Goal: Information Seeking & Learning: Learn about a topic

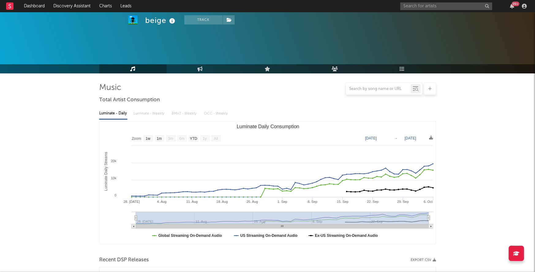
select select "1w"
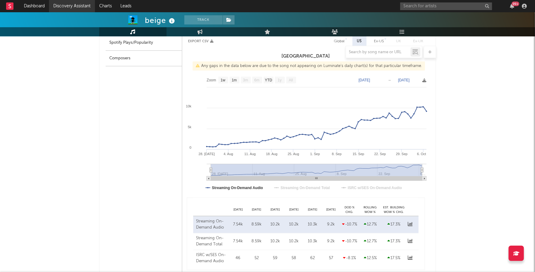
click at [69, 7] on link "Discovery Assistant" at bounding box center [72, 6] width 46 height 12
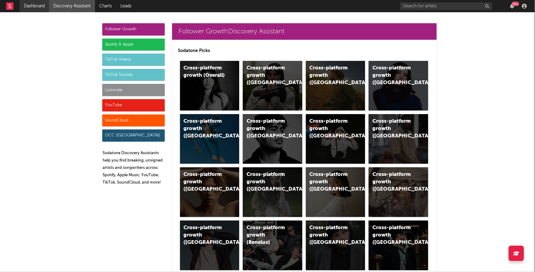
click at [43, 11] on link "Dashboard" at bounding box center [34, 6] width 29 height 12
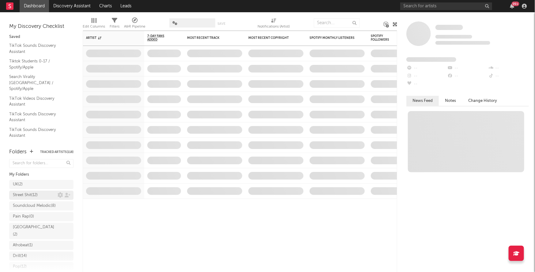
scroll to position [113, 0]
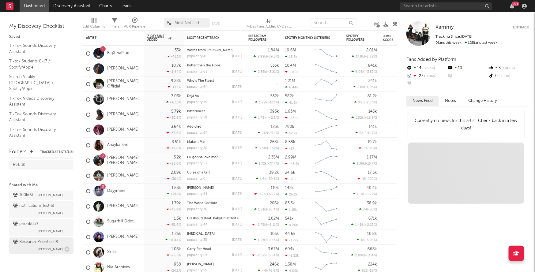
click at [33, 246] on div "Research Priorities ( 9 ) Brendan Condron" at bounding box center [41, 246] width 57 height 15
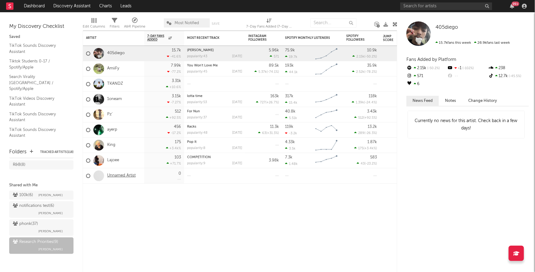
click at [122, 176] on link "Unnamed Artist" at bounding box center [121, 175] width 28 height 5
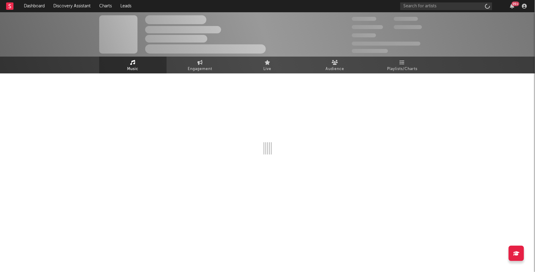
select select "1w"
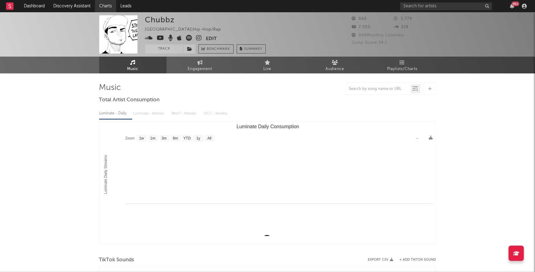
click at [105, 5] on link "Charts" at bounding box center [105, 6] width 21 height 12
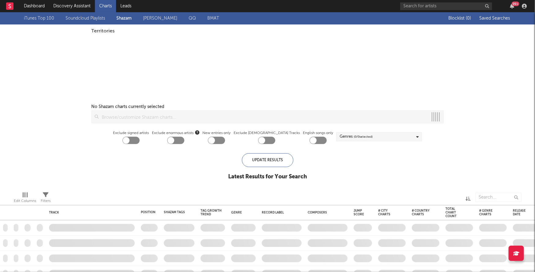
checkbox input "true"
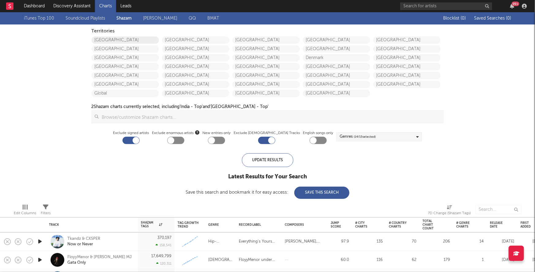
click at [113, 39] on link "[GEOGRAPHIC_DATA]" at bounding box center [125, 39] width 67 height 7
checkbox input "true"
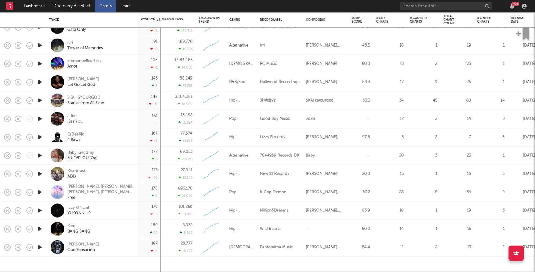
click at [43, 229] on icon "button" at bounding box center [40, 229] width 6 height 8
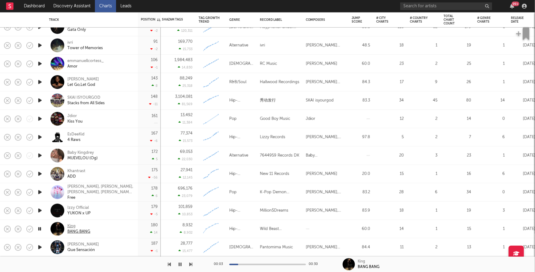
click at [73, 233] on div "BANG BANG" at bounding box center [78, 232] width 23 height 6
click at [41, 120] on icon "button" at bounding box center [40, 119] width 6 height 8
click at [267, 263] on div "00:01 00:30" at bounding box center [267, 264] width 107 height 15
click at [268, 264] on div at bounding box center [267, 265] width 77 height 2
click at [40, 117] on icon "button" at bounding box center [40, 119] width 6 height 8
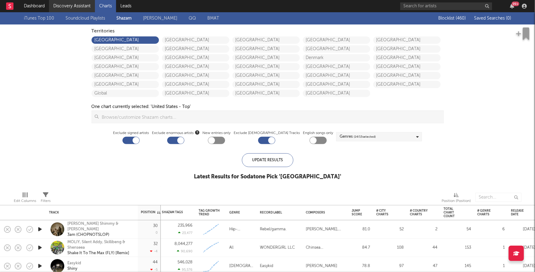
click at [70, 4] on link "Discovery Assistant" at bounding box center [72, 6] width 46 height 12
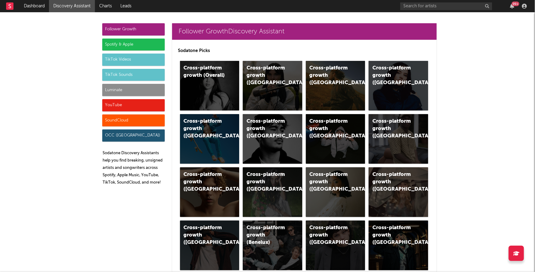
click at [126, 89] on div "Luminate" at bounding box center [133, 90] width 62 height 12
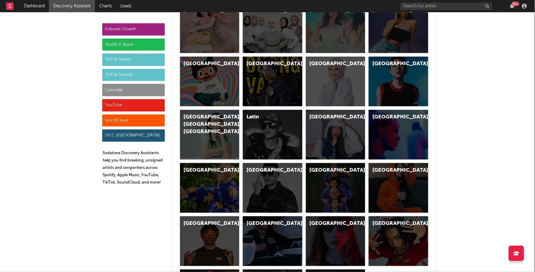
scroll to position [2793, 0]
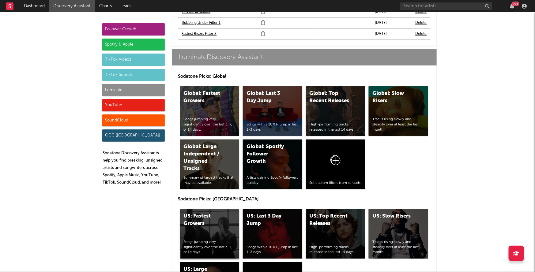
click at [212, 209] on div "US: Fastest Growers Songs jumping very significantly over the last 3, 7, or 14 …" at bounding box center [209, 234] width 59 height 50
click at [344, 218] on div "US: Top Recent Releases High-performing tracks released in the last 14 days." at bounding box center [335, 234] width 59 height 50
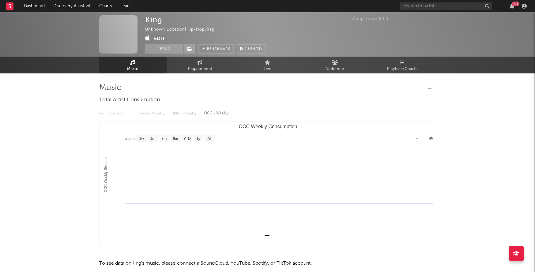
select select "1w"
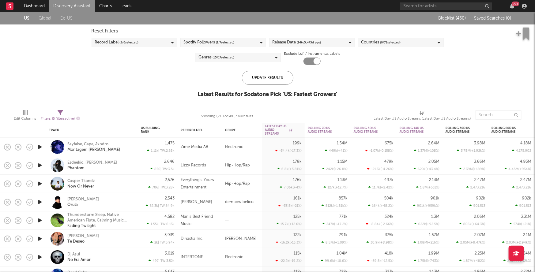
click at [311, 43] on span "( 14 to 5,475 d ago)" at bounding box center [309, 42] width 24 height 7
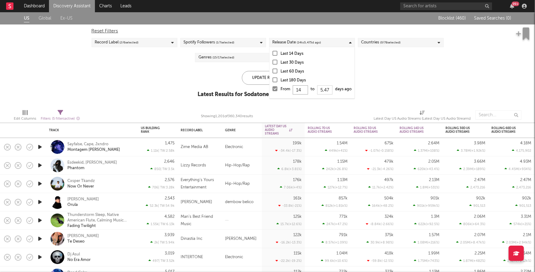
click at [303, 90] on input "14" at bounding box center [300, 89] width 15 height 9
type input "1"
type input "0"
click at [257, 80] on div "Update Results" at bounding box center [267, 78] width 51 height 14
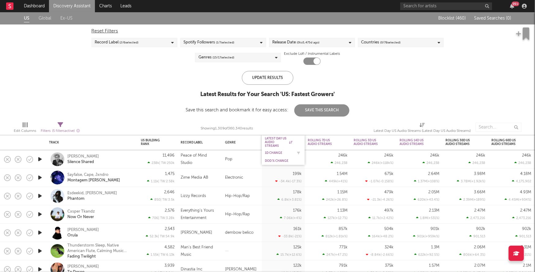
click at [276, 152] on div "1D Change" at bounding box center [279, 153] width 28 height 4
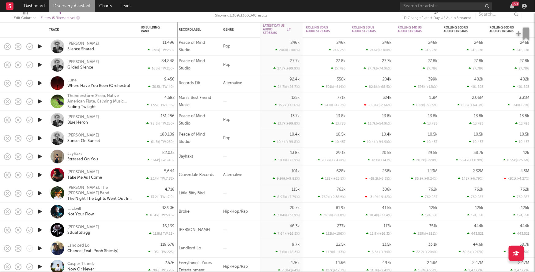
click at [41, 158] on icon "button" at bounding box center [40, 157] width 6 height 8
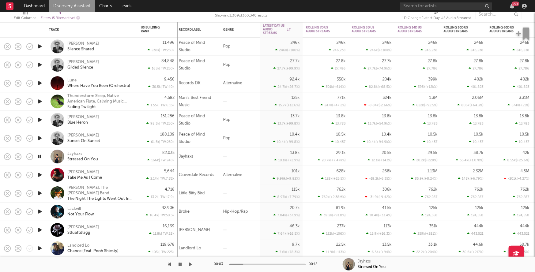
click at [131, 158] on div "Jayhaxs Stressed On You" at bounding box center [100, 156] width 66 height 11
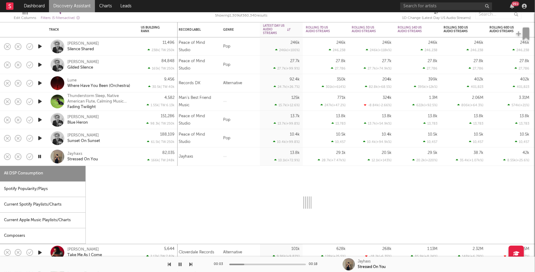
select select "1w"
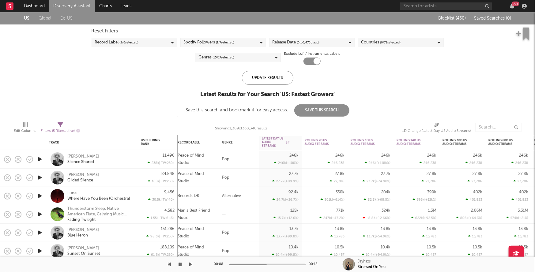
click at [182, 262] on button "button" at bounding box center [180, 264] width 6 height 15
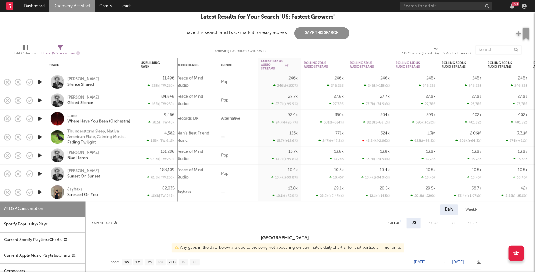
click at [76, 190] on div "Jayhaxs" at bounding box center [74, 190] width 15 height 6
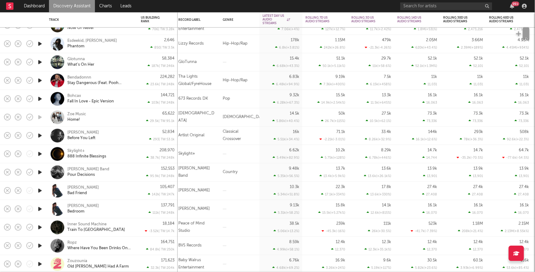
click at [40, 79] on icon "button" at bounding box center [40, 81] width 6 height 8
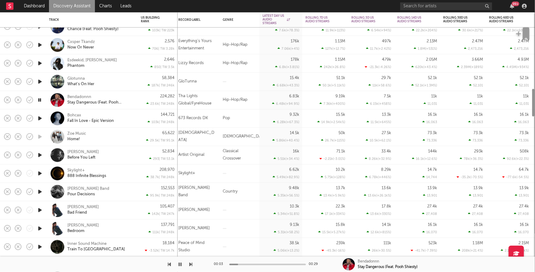
select select "1w"
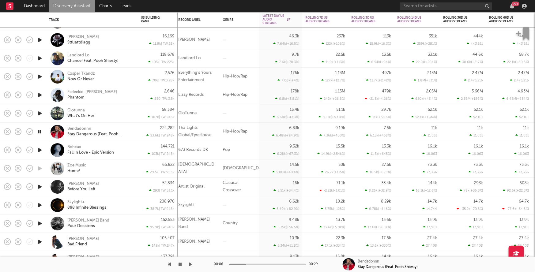
click at [41, 132] on icon "button" at bounding box center [40, 132] width 6 height 8
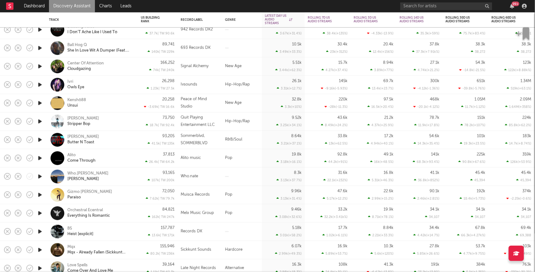
click at [39, 47] on icon "button" at bounding box center [40, 48] width 6 height 8
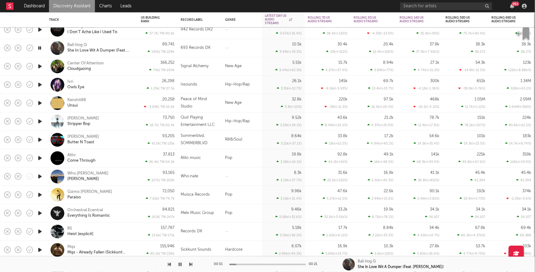
click at [39, 47] on icon "button" at bounding box center [40, 48] width 6 height 8
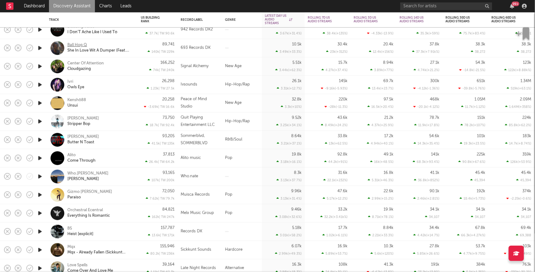
click at [74, 45] on div "Ball Hog Q" at bounding box center [77, 46] width 20 height 6
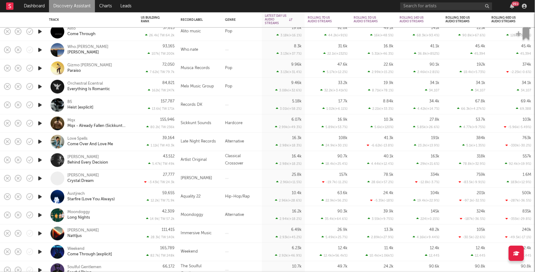
click at [40, 104] on icon "button" at bounding box center [40, 105] width 6 height 8
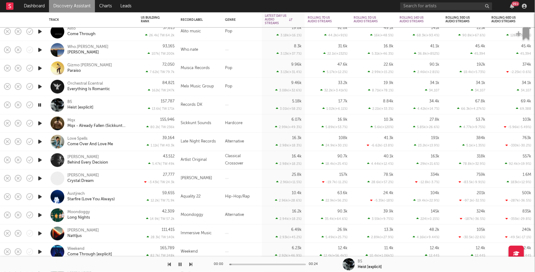
click at [40, 104] on icon "button" at bounding box center [40, 105] width 6 height 8
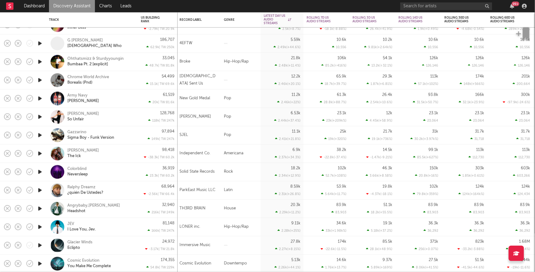
click at [39, 45] on icon "button" at bounding box center [40, 44] width 6 height 8
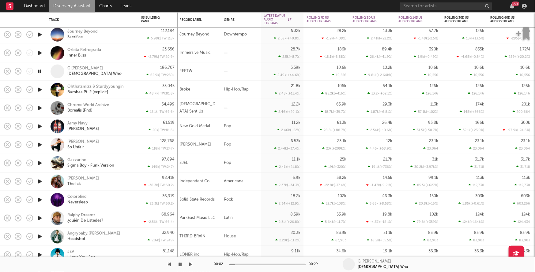
click at [39, 72] on icon "button" at bounding box center [40, 72] width 6 height 8
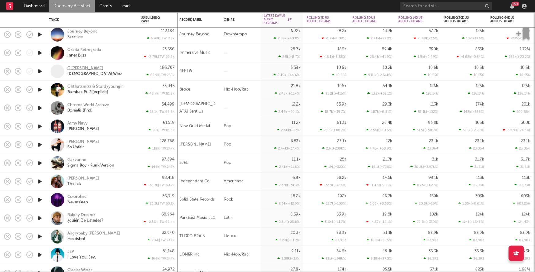
click at [72, 69] on div "G Ravon" at bounding box center [85, 69] width 36 height 6
click at [76, 68] on div "G Ravon" at bounding box center [85, 69] width 36 height 6
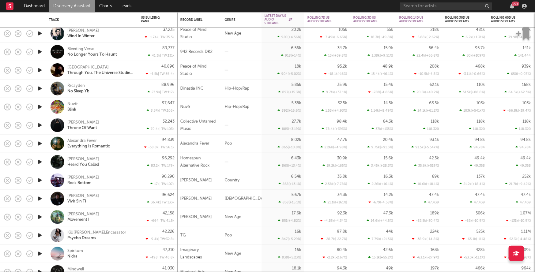
click at [41, 108] on icon "button" at bounding box center [40, 107] width 6 height 8
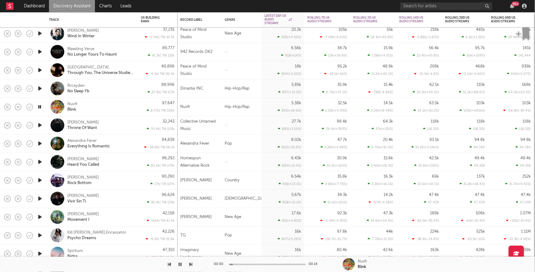
click at [40, 107] on icon "button" at bounding box center [40, 107] width 6 height 8
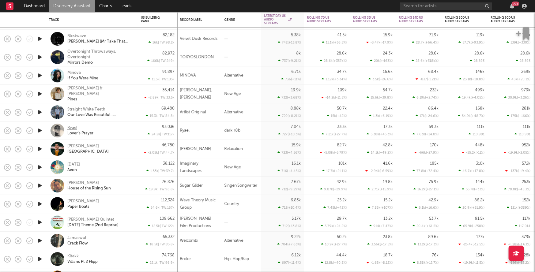
click at [76, 129] on div "Ryael" at bounding box center [72, 128] width 10 height 6
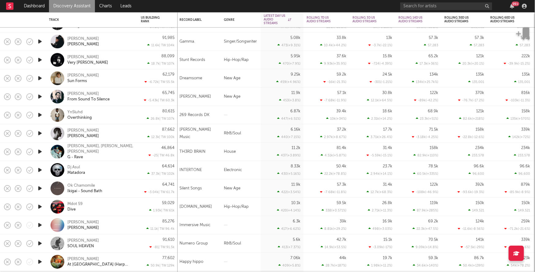
click at [42, 134] on icon "button" at bounding box center [40, 134] width 6 height 8
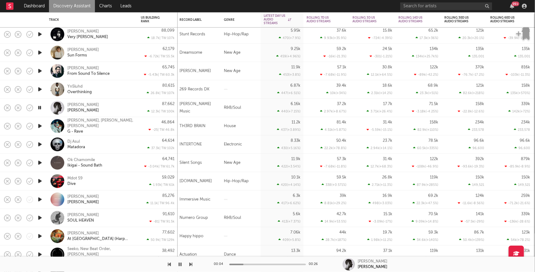
click at [40, 107] on icon "button" at bounding box center [40, 108] width 6 height 8
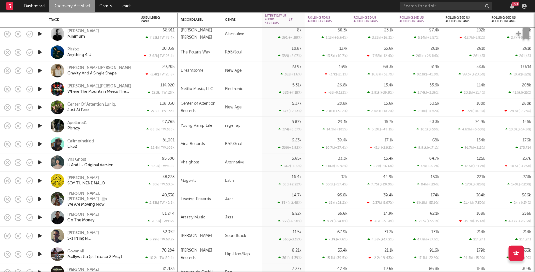
click at [38, 127] on icon "button" at bounding box center [40, 126] width 6 height 8
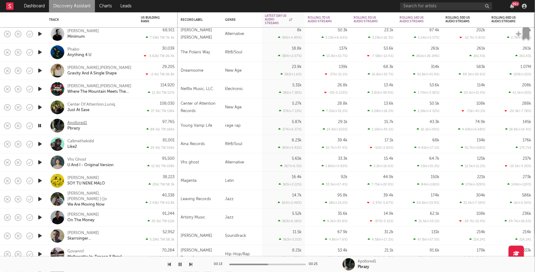
click at [83, 123] on div "Apollored1" at bounding box center [77, 123] width 20 height 6
click at [40, 145] on icon "button" at bounding box center [40, 144] width 6 height 8
click at [74, 147] on div "Like2" at bounding box center [71, 147] width 9 height 6
click at [180, 264] on icon "button" at bounding box center [180, 264] width 3 height 5
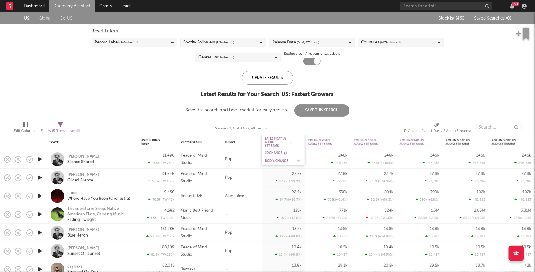
click at [275, 160] on div "DoD % Change" at bounding box center [279, 161] width 28 height 4
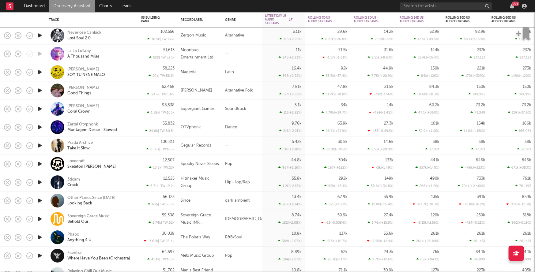
click at [129, 182] on div "3dcam Crack" at bounding box center [100, 182] width 66 height 11
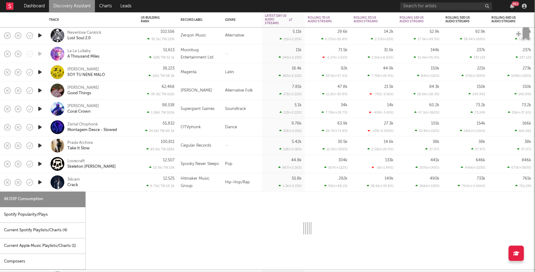
select select "1w"
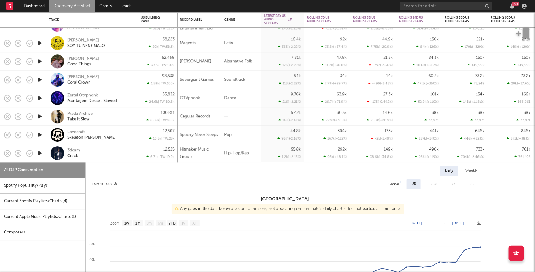
click at [122, 154] on div "3dcam Crack" at bounding box center [100, 153] width 66 height 11
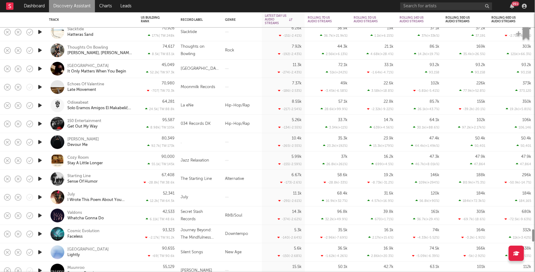
click at [39, 124] on icon "button" at bounding box center [40, 124] width 6 height 8
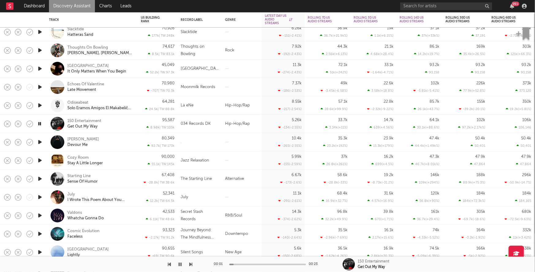
click at [39, 124] on icon "button" at bounding box center [40, 124] width 6 height 8
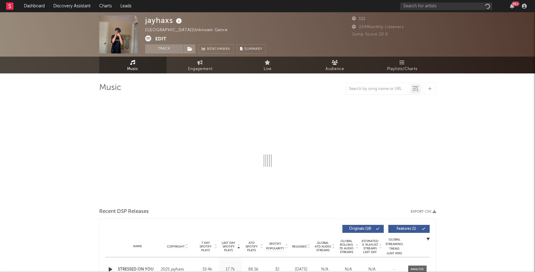
select select "1w"
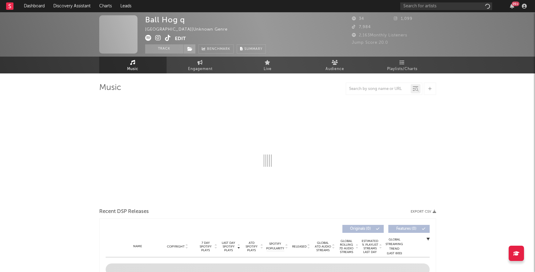
select select "1w"
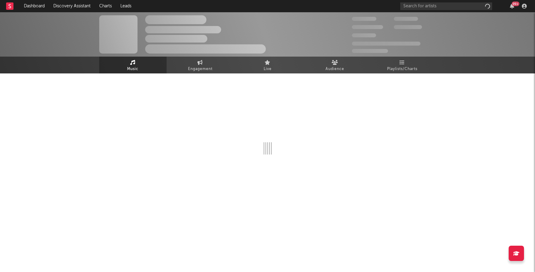
select select "1w"
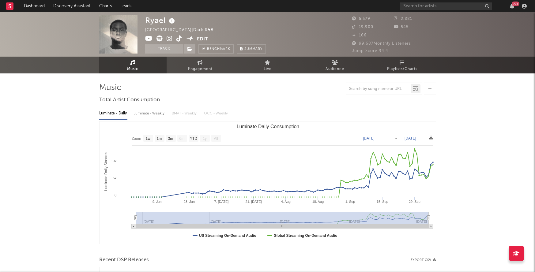
select select "1w"
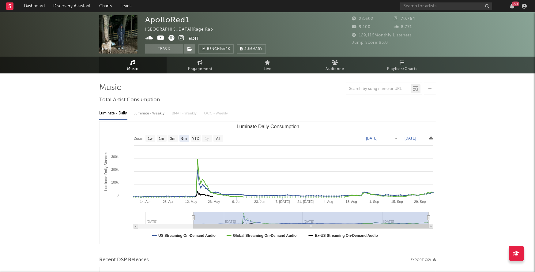
select select "6m"
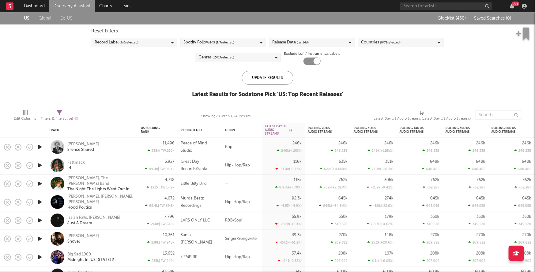
click at [311, 39] on div "Release Date (last 14 d)" at bounding box center [312, 42] width 86 height 9
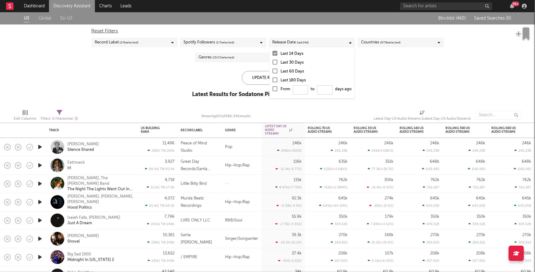
click at [276, 88] on div at bounding box center [275, 88] width 5 height 5
click at [273, 88] on input "From to days ago" at bounding box center [273, 91] width 0 height 10
click at [292, 89] on div "From to days ago" at bounding box center [316, 91] width 71 height 10
click at [273, 89] on input "From to days ago" at bounding box center [273, 91] width 0 height 10
click at [273, 87] on div at bounding box center [275, 88] width 5 height 5
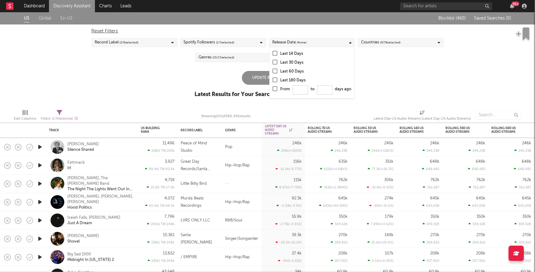
click at [273, 87] on input "From to days ago" at bounding box center [273, 91] width 0 height 10
click at [298, 90] on input "From to days ago" at bounding box center [300, 89] width 15 height 9
type input "0"
click at [264, 74] on div "Update Results" at bounding box center [267, 78] width 51 height 14
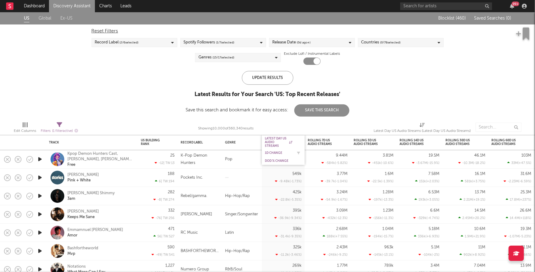
click at [276, 152] on div "1D Change" at bounding box center [279, 153] width 28 height 4
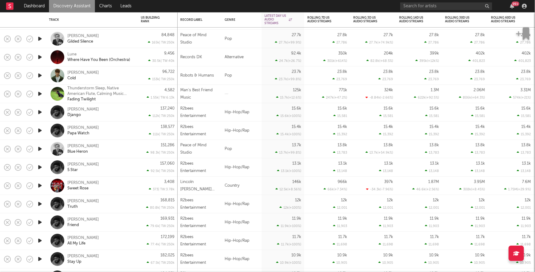
click at [40, 111] on icon "button" at bounding box center [40, 112] width 6 height 8
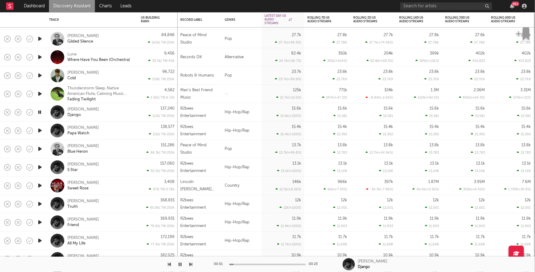
click at [39, 133] on icon "button" at bounding box center [40, 131] width 6 height 8
click at [41, 166] on icon "button" at bounding box center [40, 168] width 6 height 8
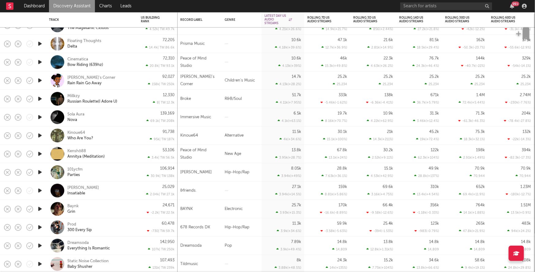
click at [41, 135] on icon "button" at bounding box center [40, 136] width 6 height 8
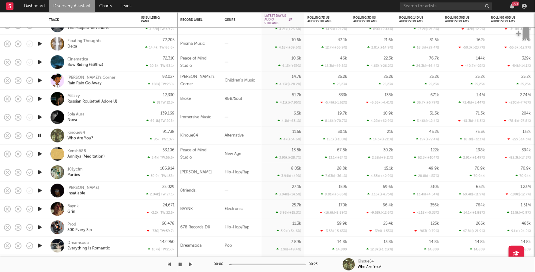
click at [41, 135] on icon "button" at bounding box center [40, 136] width 6 height 8
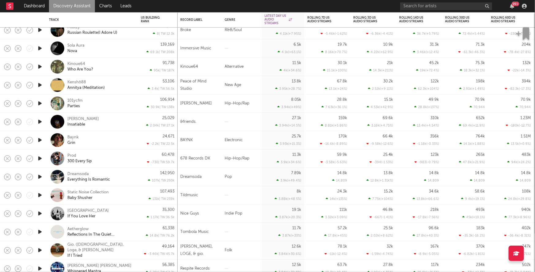
click at [40, 160] on icon "button" at bounding box center [40, 159] width 6 height 8
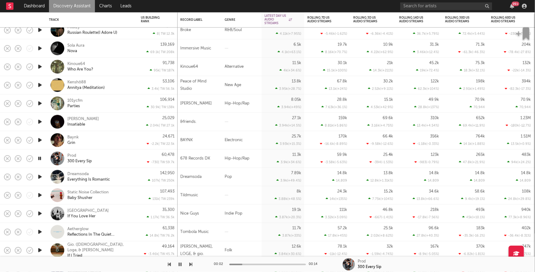
click at [40, 158] on icon "button" at bounding box center [40, 159] width 6 height 8
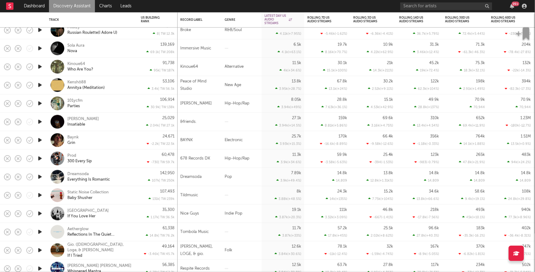
click at [40, 122] on icon "button" at bounding box center [40, 122] width 6 height 8
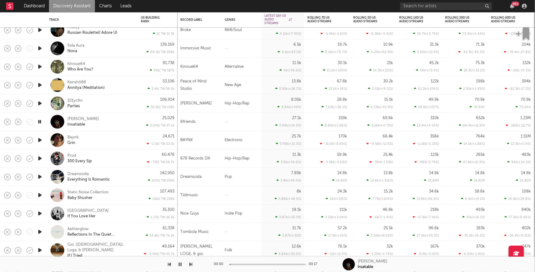
click at [40, 122] on icon "button" at bounding box center [40, 122] width 6 height 8
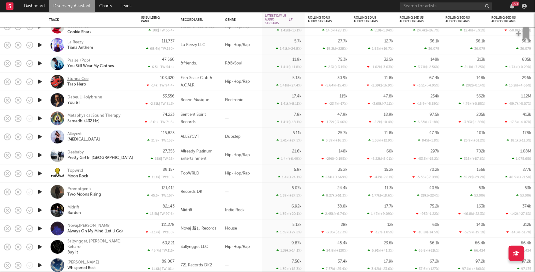
click at [76, 77] on div "Stunna Cee" at bounding box center [77, 79] width 21 height 6
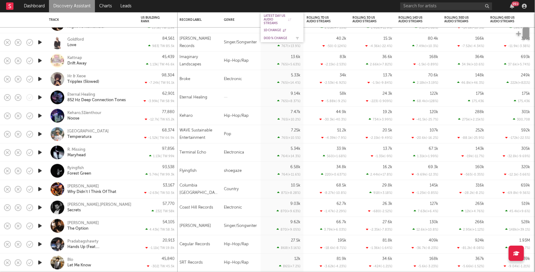
click at [276, 39] on div "DoD % Change" at bounding box center [278, 38] width 28 height 4
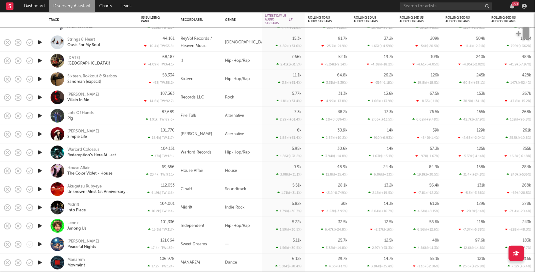
click at [40, 62] on icon "button" at bounding box center [40, 61] width 6 height 8
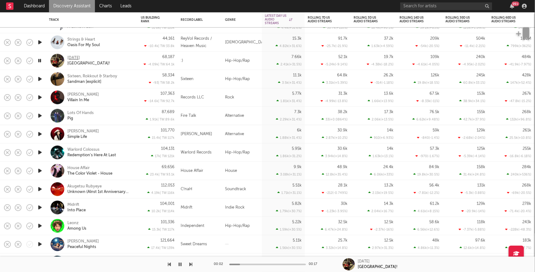
click at [77, 58] on div "[DATE]" at bounding box center [73, 58] width 13 height 6
click at [40, 60] on icon "button" at bounding box center [40, 61] width 6 height 8
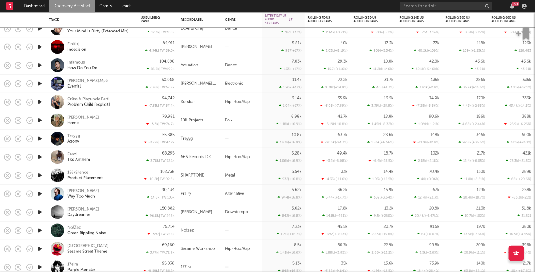
click at [40, 139] on icon "button" at bounding box center [40, 139] width 6 height 8
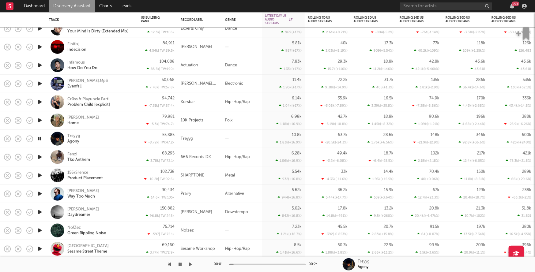
click at [40, 139] on icon "button" at bounding box center [40, 139] width 6 height 8
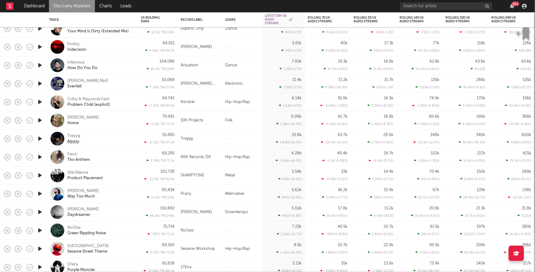
click at [75, 139] on div "Agony" at bounding box center [73, 142] width 12 height 6
click at [42, 158] on icon "button" at bounding box center [40, 157] width 6 height 8
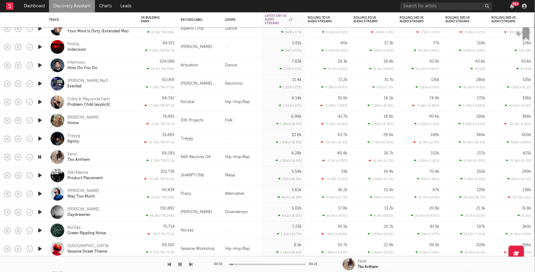
click at [42, 158] on icon "button" at bounding box center [40, 157] width 6 height 8
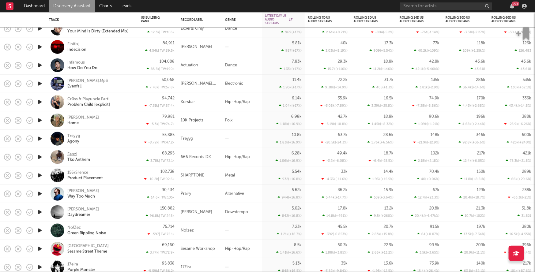
click at [70, 153] on div "Fenzi" at bounding box center [72, 155] width 10 height 6
click at [75, 136] on div "Treyyg" at bounding box center [73, 136] width 13 height 6
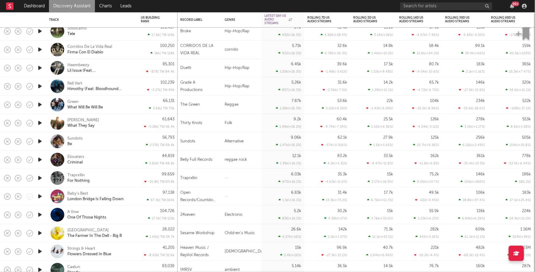
click at [41, 179] on icon "button" at bounding box center [40, 179] width 6 height 8
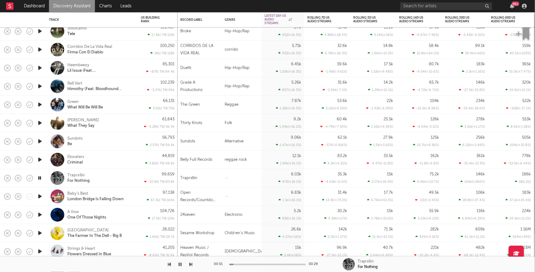
click at [41, 179] on icon "button" at bounding box center [40, 179] width 6 height 8
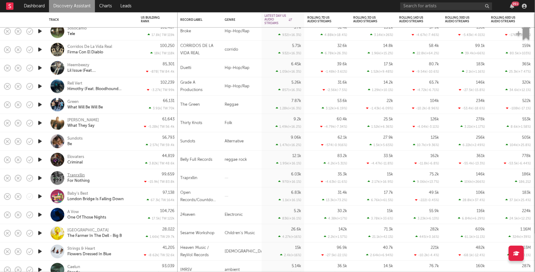
click at [71, 175] on div "Traprxllin" at bounding box center [75, 176] width 17 height 6
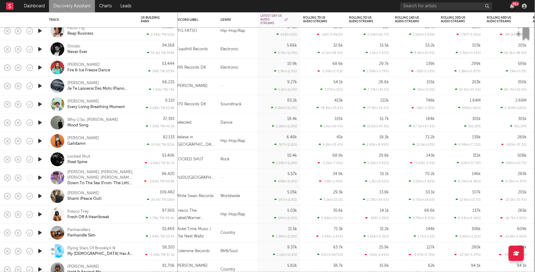
click at [44, 145] on div at bounding box center [40, 141] width 12 height 18
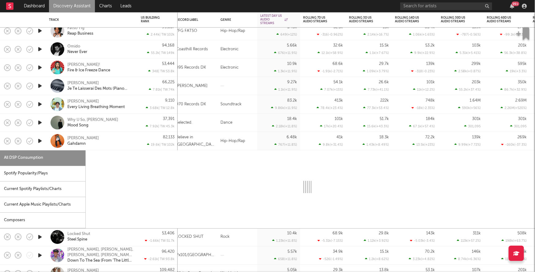
click at [39, 141] on icon "button" at bounding box center [40, 141] width 6 height 8
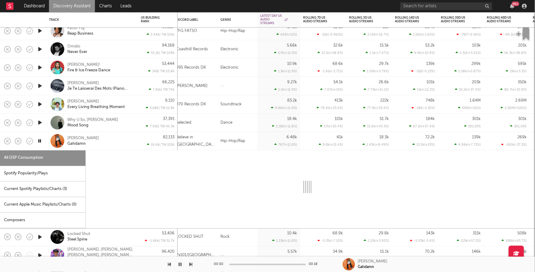
select select "6m"
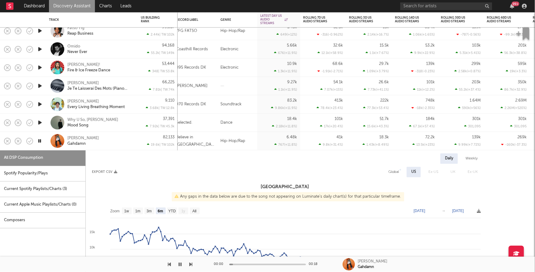
click at [103, 144] on div "Kairee Doty Gahdamn" at bounding box center [100, 141] width 66 height 11
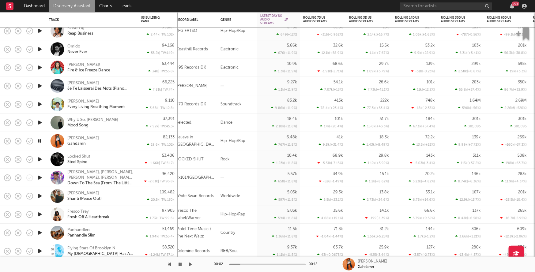
click at [37, 141] on icon "button" at bounding box center [40, 141] width 6 height 8
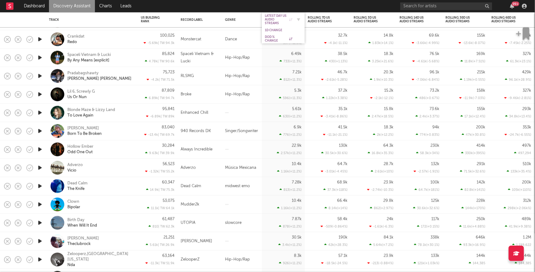
click at [272, 15] on div "Latest Day US Audio Streams" at bounding box center [279, 19] width 28 height 11
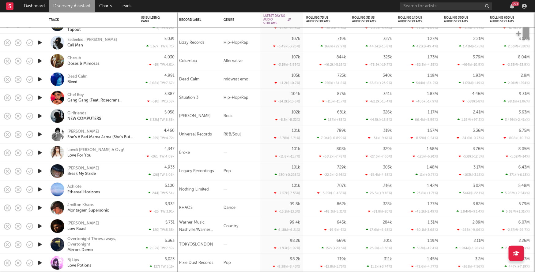
click at [40, 100] on icon "button" at bounding box center [40, 98] width 6 height 8
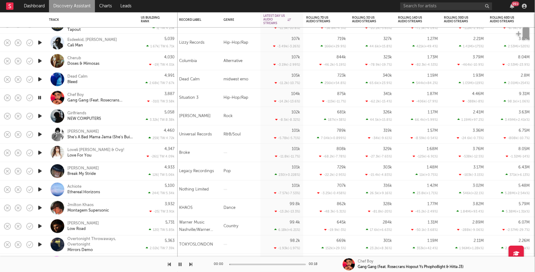
click at [40, 100] on icon "button" at bounding box center [40, 98] width 6 height 8
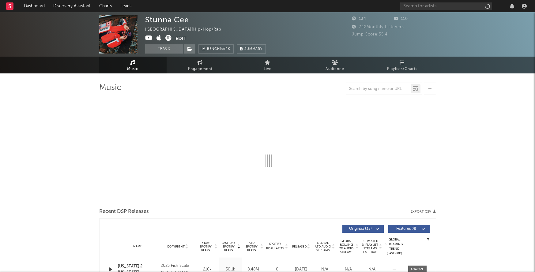
select select "6m"
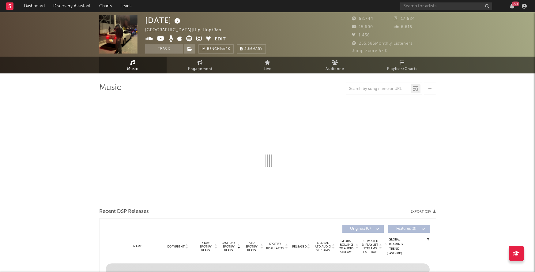
select select "6m"
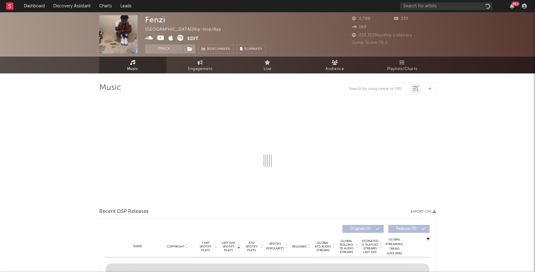
select select "6m"
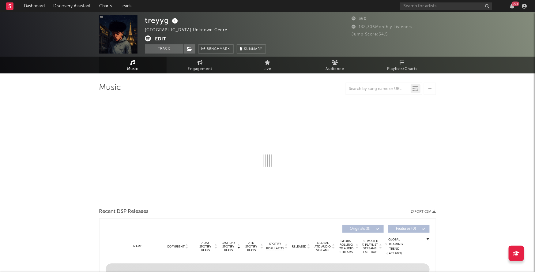
select select "1w"
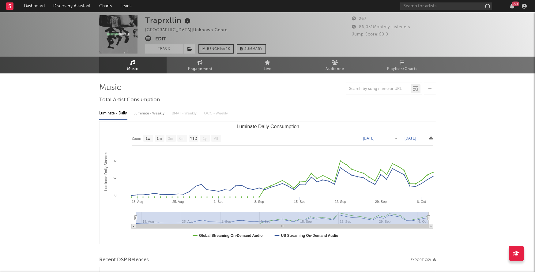
select select "1w"
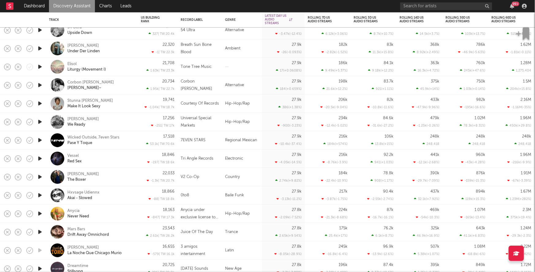
click at [41, 105] on icon "button" at bounding box center [40, 104] width 6 height 8
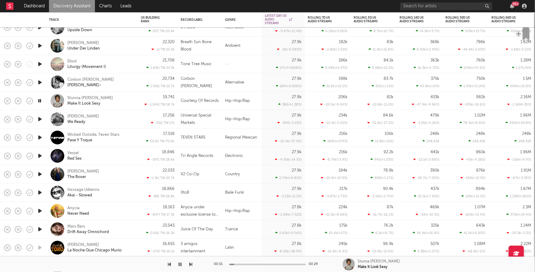
click at [40, 97] on icon "button" at bounding box center [40, 101] width 6 height 8
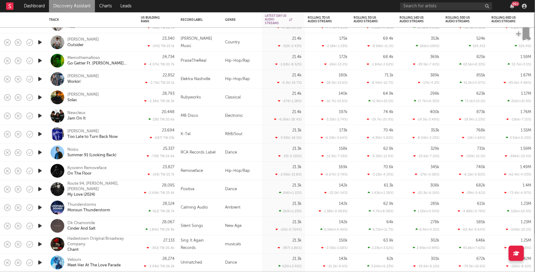
click at [84, 146] on div "Noizu Summer 91 (Looking Back)" at bounding box center [92, 153] width 86 height 18
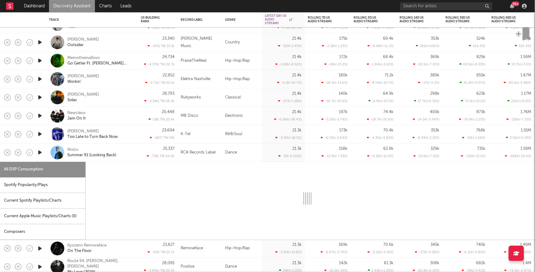
click at [132, 152] on div "Noizu Summer 91 (Looking Back)" at bounding box center [100, 152] width 66 height 11
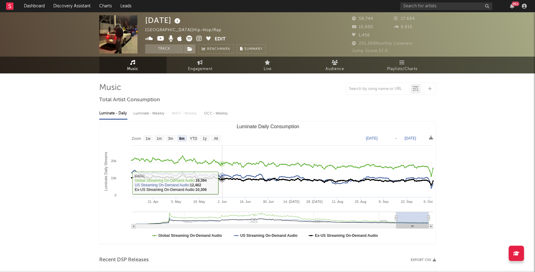
select select "6m"
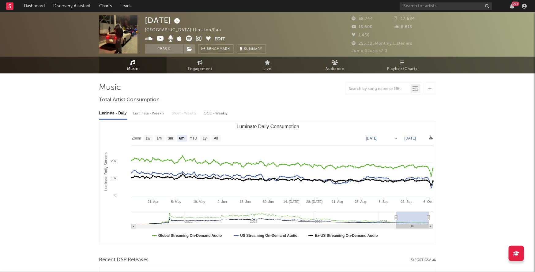
click at [186, 38] on icon at bounding box center [189, 39] width 6 height 6
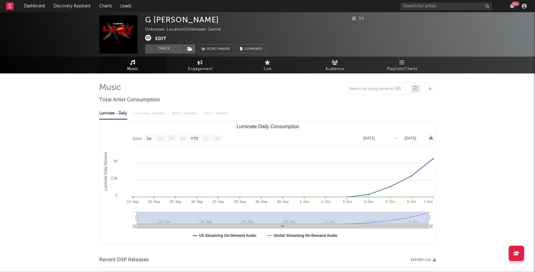
select select "1w"
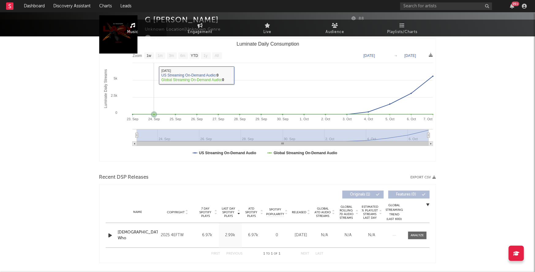
scroll to position [102, 0]
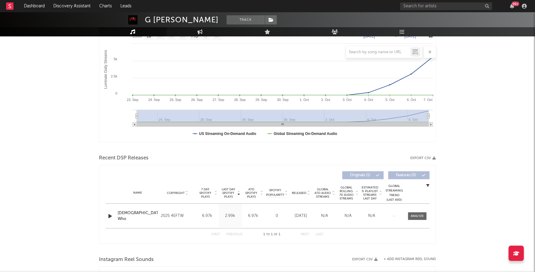
click at [117, 217] on div "Name [DEMOGRAPHIC_DATA] Who" at bounding box center [137, 216] width 43 height 12
click at [109, 213] on icon "button" at bounding box center [110, 217] width 6 height 8
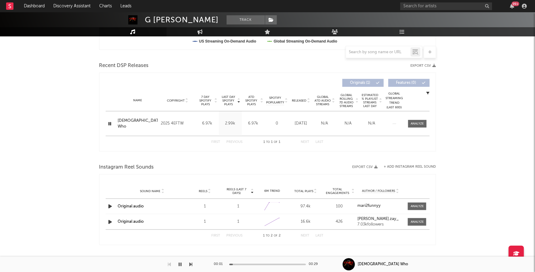
scroll to position [0, 0]
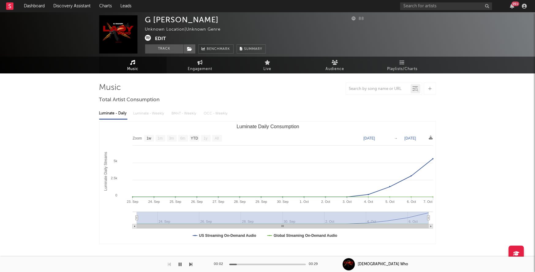
click at [149, 38] on icon at bounding box center [148, 38] width 6 height 6
click at [179, 264] on icon "button" at bounding box center [180, 264] width 3 height 5
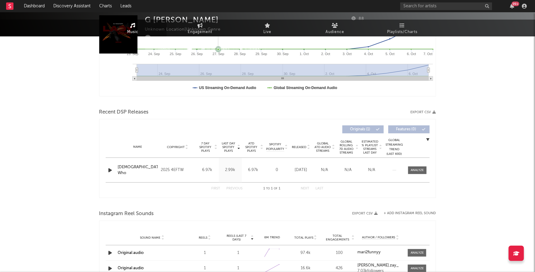
scroll to position [175, 0]
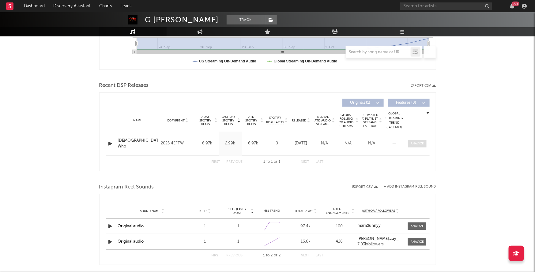
click at [416, 143] on div at bounding box center [417, 143] width 13 height 5
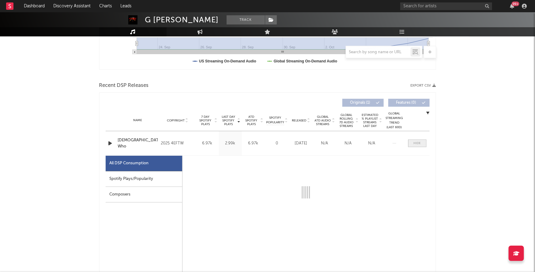
select select "1w"
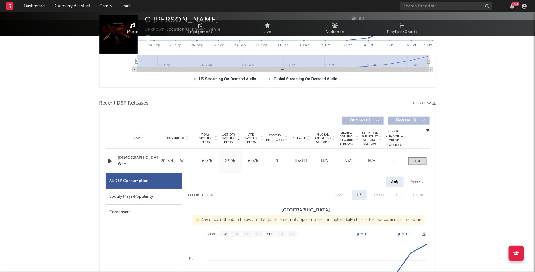
scroll to position [0, 0]
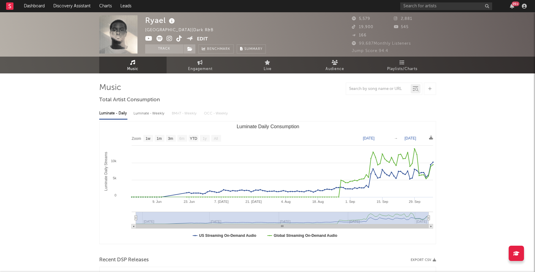
select select "1w"
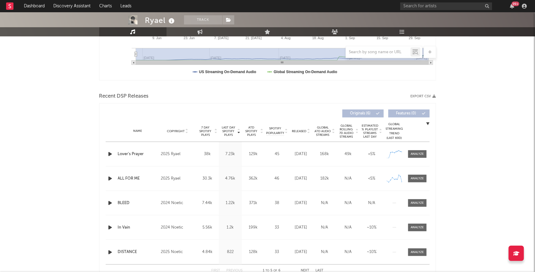
scroll to position [163, 0]
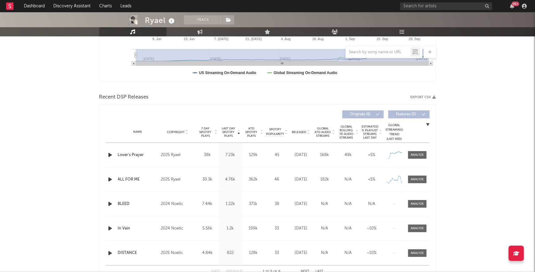
click at [110, 154] on icon "button" at bounding box center [110, 155] width 6 height 8
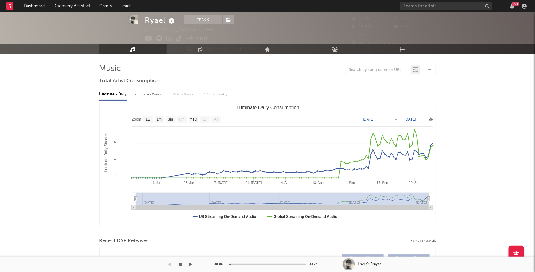
scroll to position [0, 0]
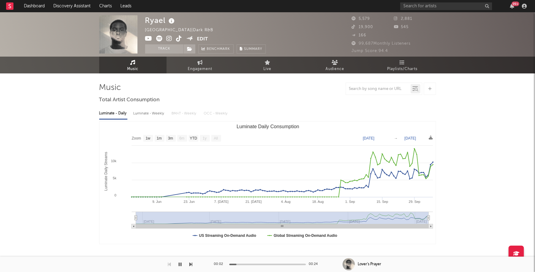
click at [171, 39] on icon at bounding box center [170, 39] width 6 height 6
click at [182, 263] on icon "button" at bounding box center [180, 264] width 3 height 5
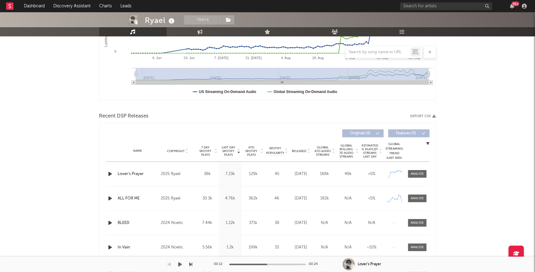
scroll to position [144, 0]
click at [131, 171] on div "Lover's Prayer" at bounding box center [138, 174] width 40 height 6
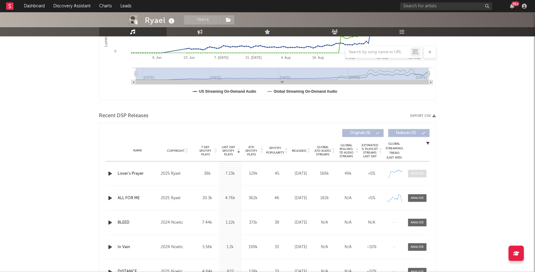
click at [420, 171] on div at bounding box center [417, 173] width 13 height 5
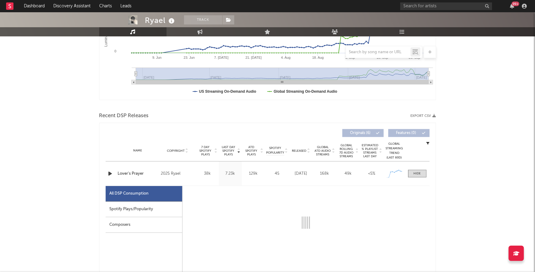
select select "1w"
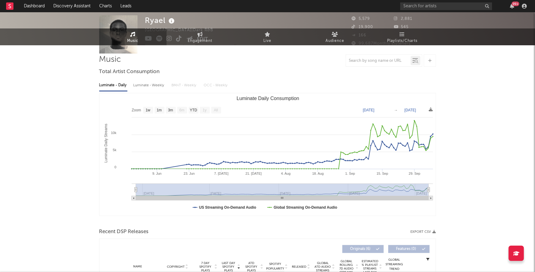
scroll to position [0, 0]
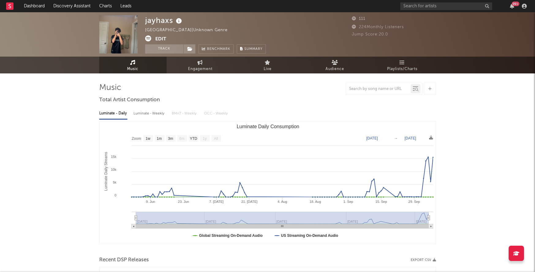
select select "1w"
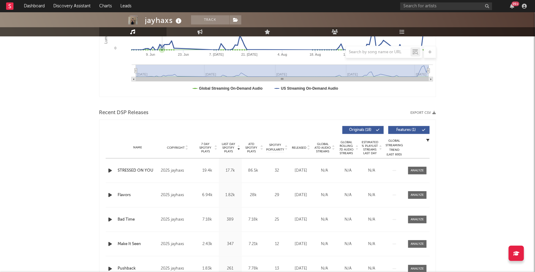
scroll to position [160, 0]
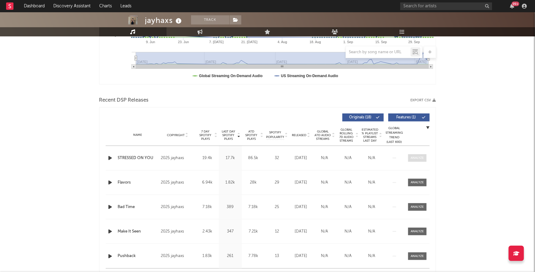
click at [420, 157] on div at bounding box center [417, 158] width 13 height 5
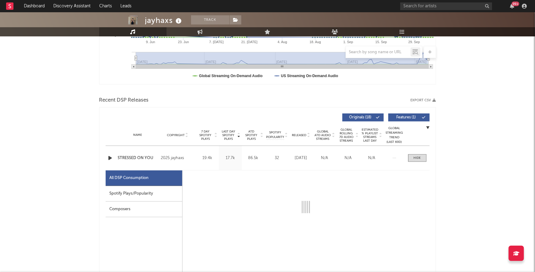
select select "1w"
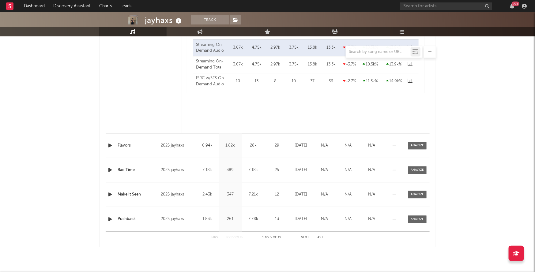
scroll to position [492, 0]
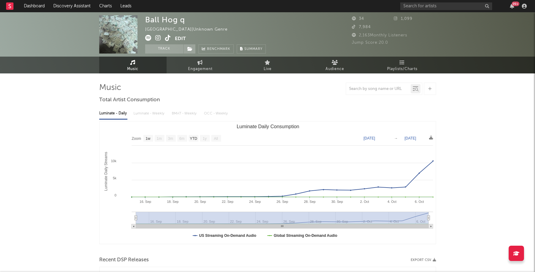
select select "1w"
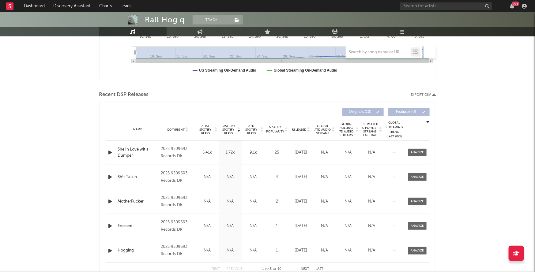
scroll to position [167, 0]
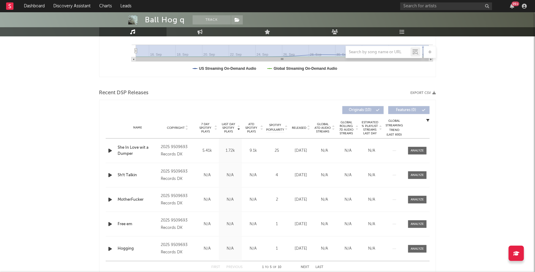
click at [111, 150] on icon "button" at bounding box center [110, 151] width 6 height 8
click at [416, 150] on div at bounding box center [417, 151] width 13 height 5
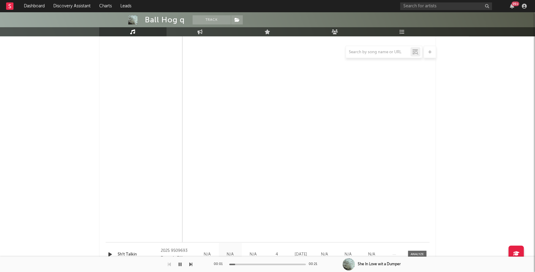
scroll to position [391, 0]
select select "1w"
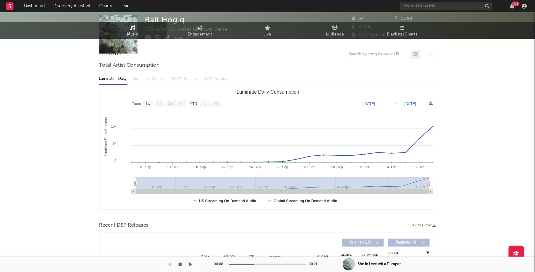
scroll to position [0, 0]
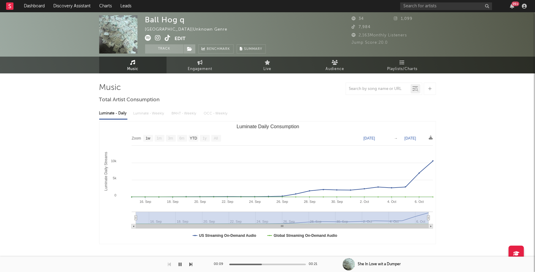
click at [159, 38] on icon at bounding box center [158, 38] width 6 height 6
click at [170, 39] on icon at bounding box center [168, 38] width 6 height 6
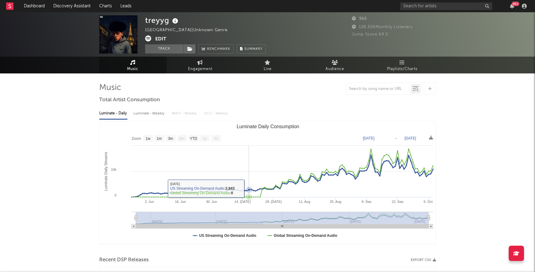
select select "1w"
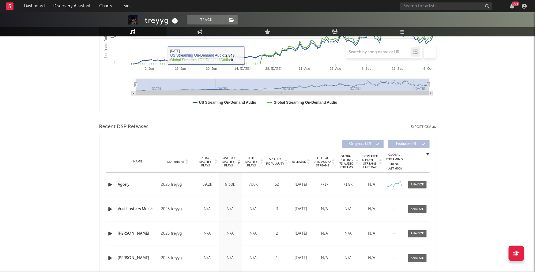
scroll to position [176, 0]
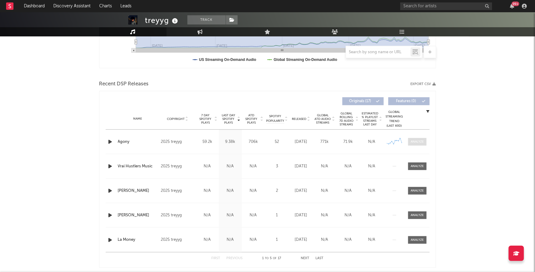
click at [420, 142] on div at bounding box center [417, 142] width 13 height 5
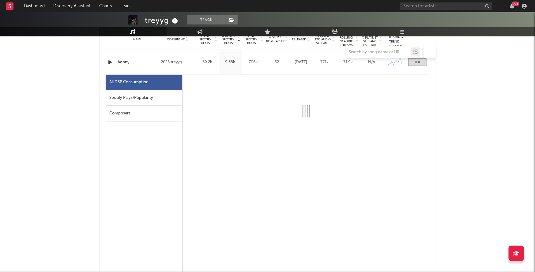
scroll to position [307, 0]
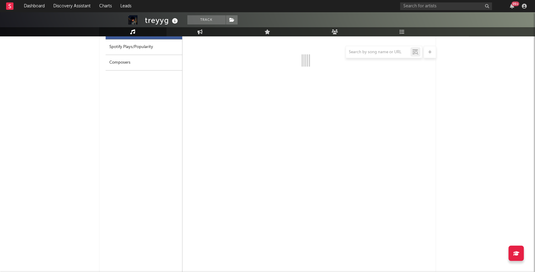
select select "1w"
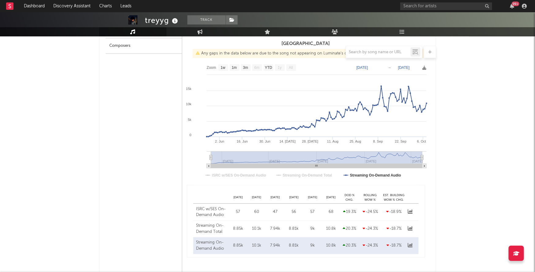
scroll to position [82, 0]
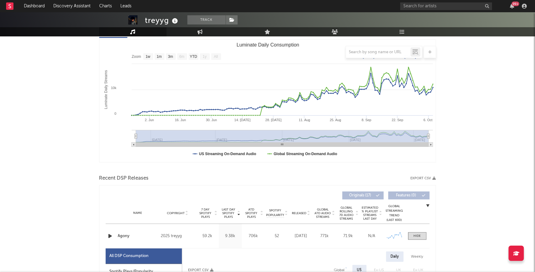
click at [110, 237] on icon "button" at bounding box center [110, 236] width 6 height 8
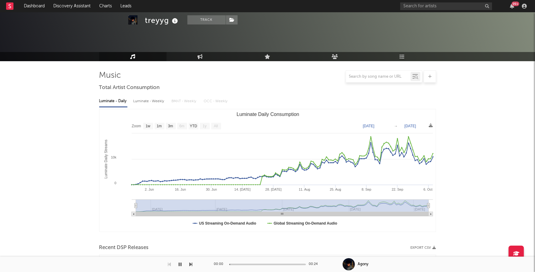
scroll to position [0, 0]
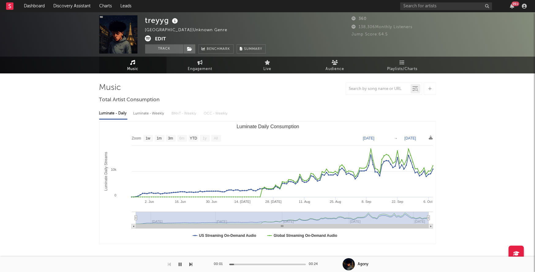
click at [148, 39] on icon at bounding box center [148, 39] width 6 height 6
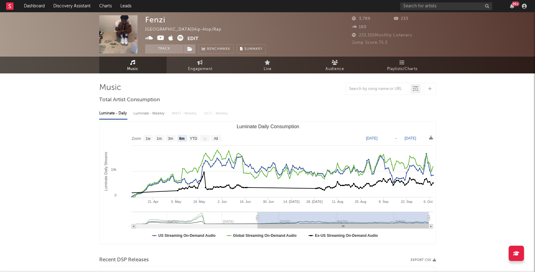
select select "6m"
click at [180, 38] on icon at bounding box center [180, 38] width 6 height 6
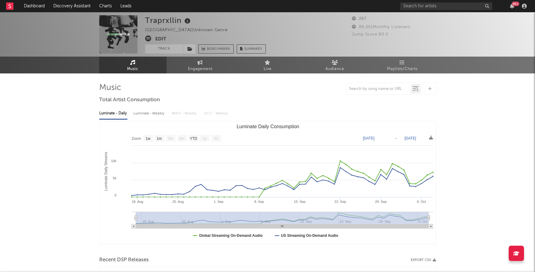
select select "1w"
click at [149, 38] on icon at bounding box center [148, 39] width 6 height 6
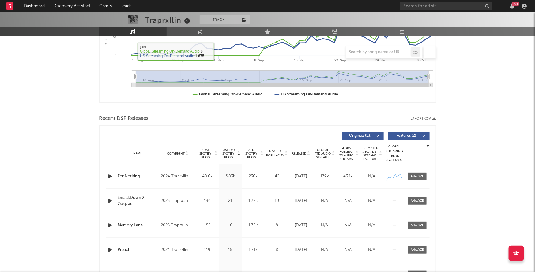
scroll to position [142, 0]
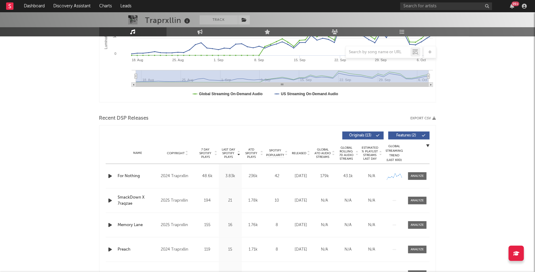
click at [109, 175] on icon "button" at bounding box center [110, 176] width 6 height 8
click at [418, 176] on div at bounding box center [417, 176] width 13 height 5
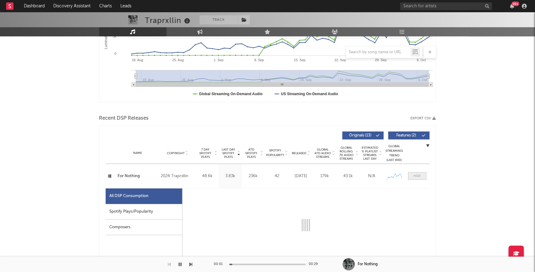
select select "1w"
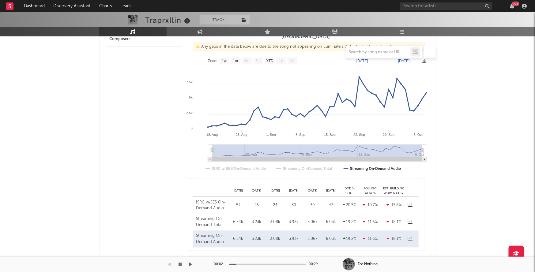
scroll to position [359, 0]
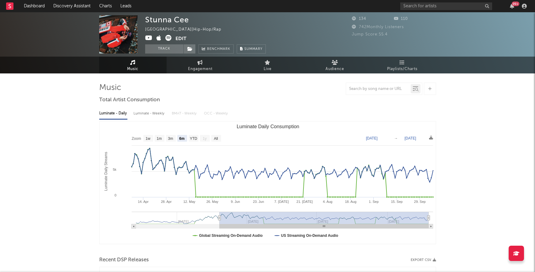
select select "6m"
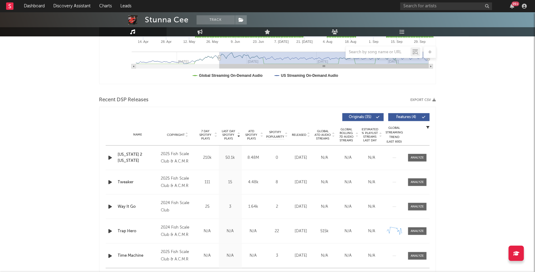
scroll to position [161, 0]
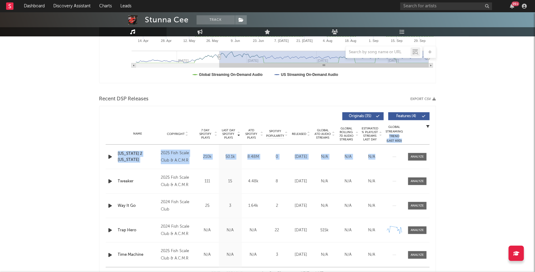
drag, startPoint x: 415, startPoint y: 156, endPoint x: 414, endPoint y: 134, distance: 23.0
click at [414, 134] on div "Last Day Spotify Plays Copyright 7 Day Spotify Plays Last Day Spotify Plays ATD…" at bounding box center [268, 194] width 324 height 170
click at [417, 162] on div "Name Maryland 2 Texas Copyright 2025 Fish Scale Club & A.C.M.R Label Fish Scale…" at bounding box center [268, 157] width 324 height 24
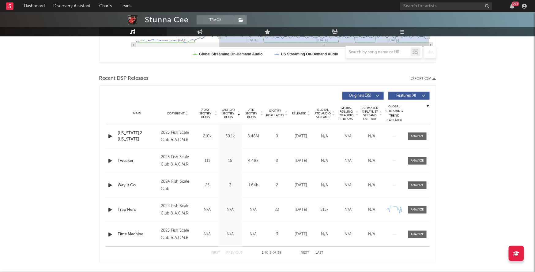
scroll to position [184, 0]
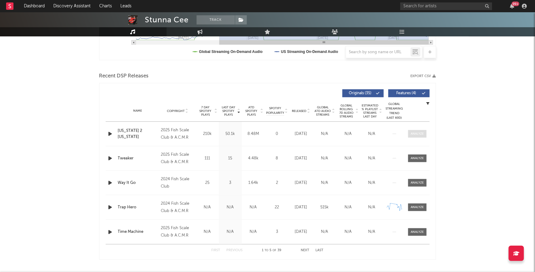
click at [421, 135] on div at bounding box center [417, 134] width 13 height 5
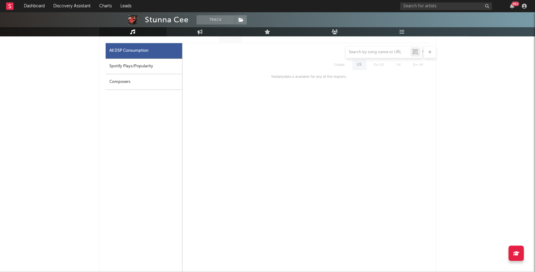
scroll to position [293, 0]
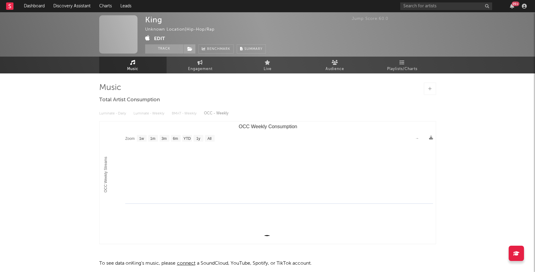
select select "1w"
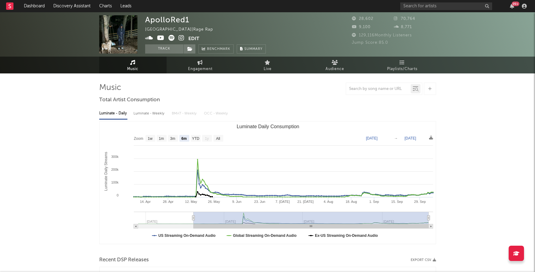
select select "6m"
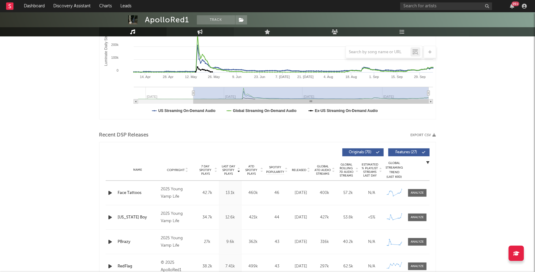
scroll to position [126, 0]
click at [426, 196] on span at bounding box center [417, 193] width 18 height 8
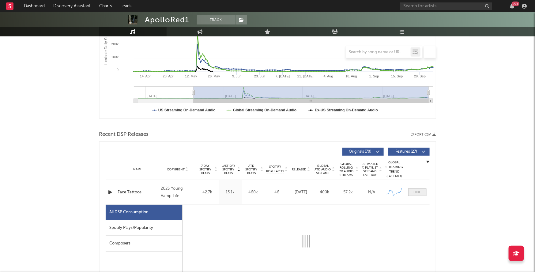
select select "1w"
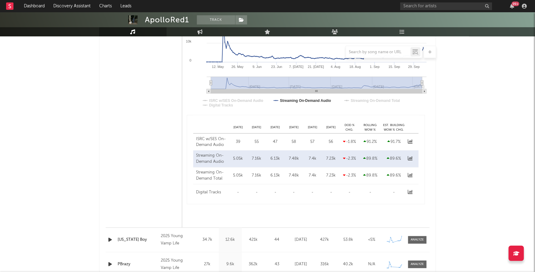
scroll to position [397, 0]
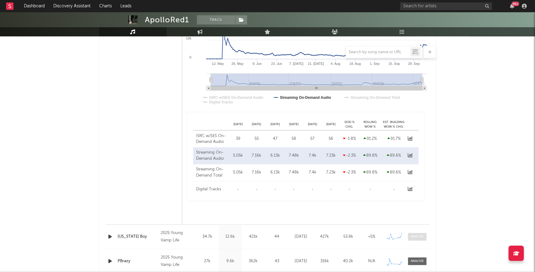
click at [416, 240] on span at bounding box center [417, 237] width 18 height 8
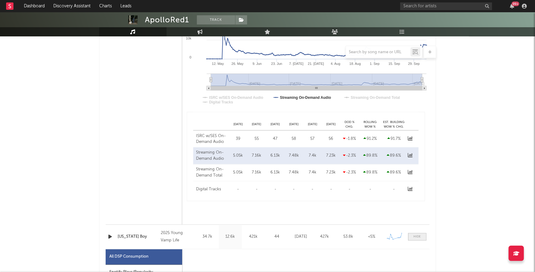
select select "1w"
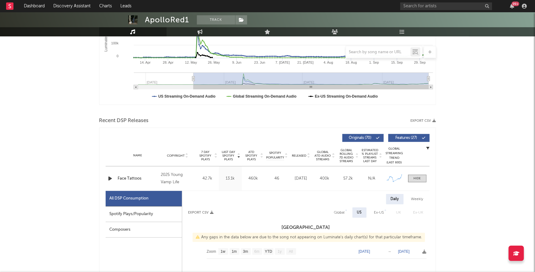
scroll to position [0, 0]
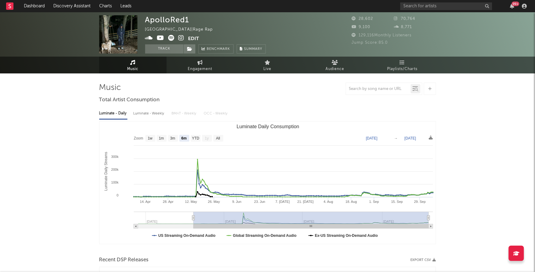
click at [181, 37] on icon at bounding box center [182, 38] width 6 height 6
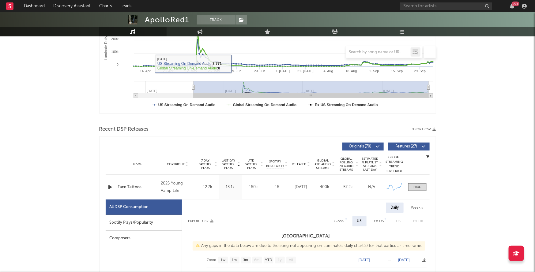
scroll to position [130, 0]
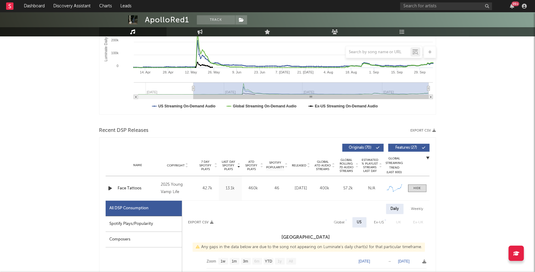
click at [112, 188] on icon "button" at bounding box center [110, 189] width 6 height 8
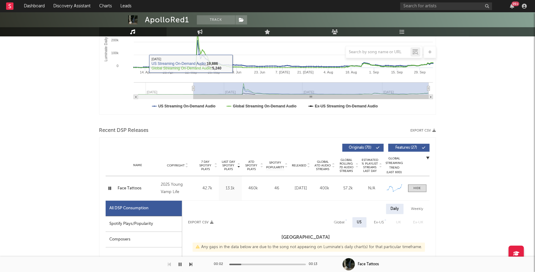
scroll to position [0, 0]
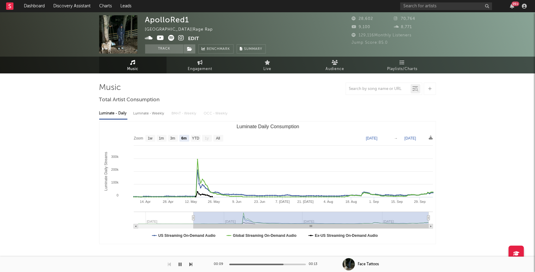
click at [172, 37] on icon at bounding box center [171, 38] width 6 height 6
